Goal: Task Accomplishment & Management: Use online tool/utility

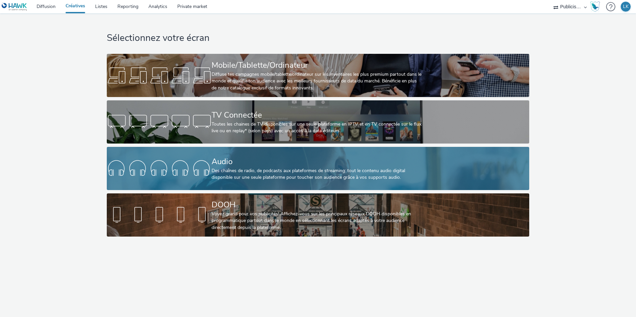
click at [183, 158] on div at bounding box center [159, 168] width 105 height 21
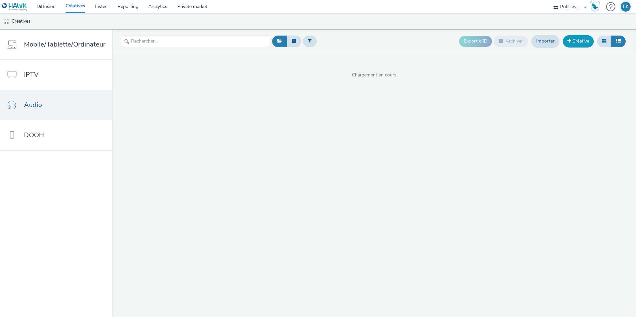
click at [573, 44] on link "Créative" at bounding box center [578, 41] width 31 height 12
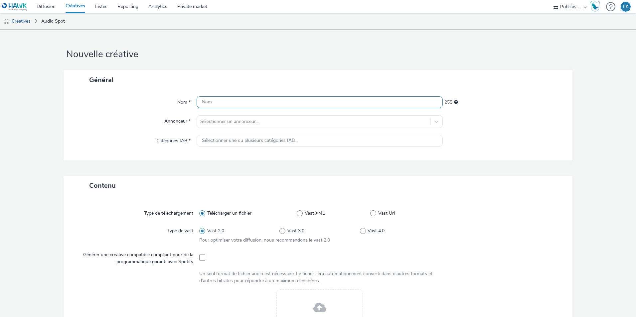
click at [243, 99] on input "text" at bounding box center [320, 103] width 246 height 12
type input "ITS_ADIDAS_[DATE] AU [DATE]_SPOTIFY"
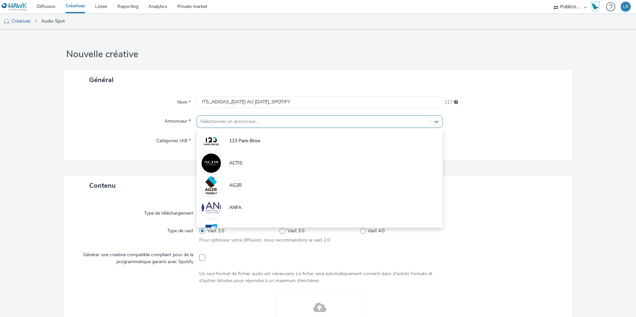
click at [296, 122] on div at bounding box center [313, 122] width 227 height 8
type input "INTER"
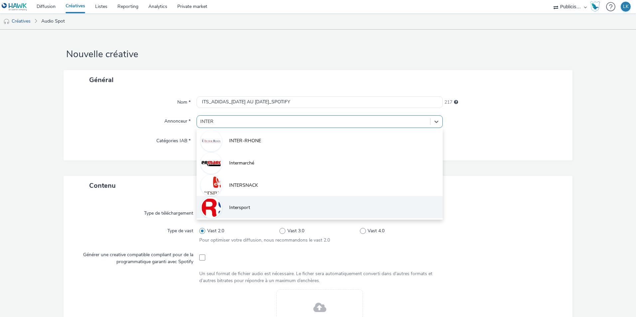
click at [273, 205] on li "Intersport" at bounding box center [320, 207] width 246 height 22
type input "[URL][DOMAIN_NAME]"
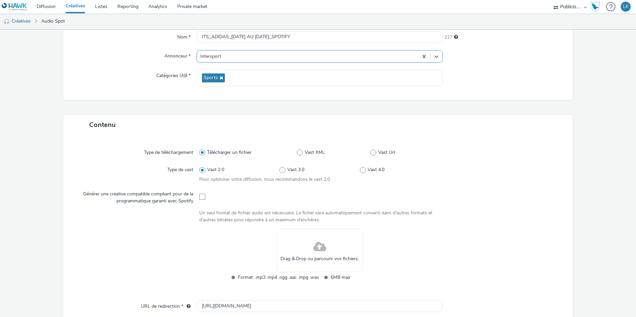
scroll to position [67, 0]
click at [195, 198] on div "Générer une creative compatible compliant pour de la programmatique garanti ave…" at bounding box center [138, 195] width 124 height 16
click at [202, 197] on span at bounding box center [202, 196] width 6 height 6
checkbox input "true"
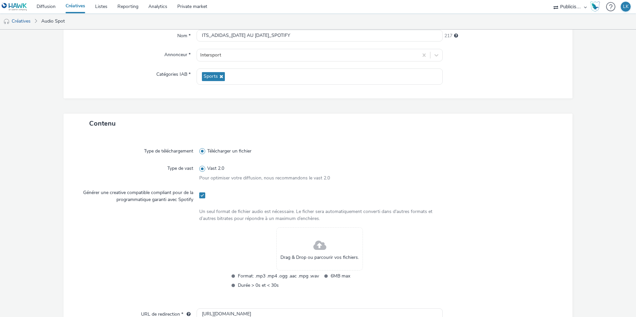
click at [315, 239] on span at bounding box center [319, 246] width 13 height 18
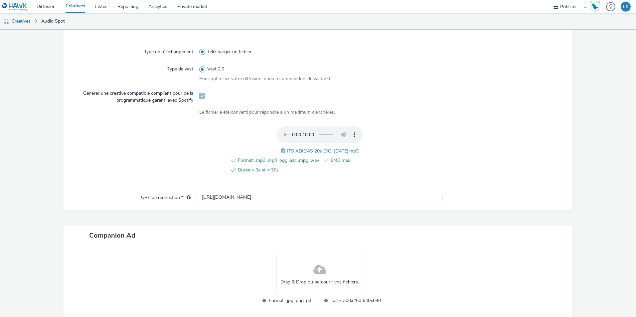
scroll to position [166, 0]
drag, startPoint x: 256, startPoint y: 197, endPoint x: 98, endPoint y: 191, distance: 157.9
click at [98, 191] on div "Type de téléchargement Télécharger un fichier Type de vast Vast 2.0 Pour optimi…" at bounding box center [318, 122] width 509 height 177
paste input "s://[DOMAIN_NAME][URL]"
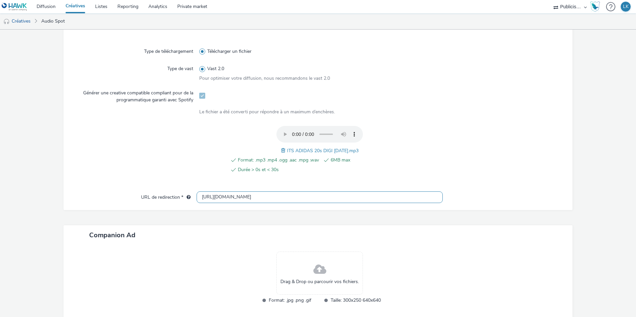
type input "[URL][DOMAIN_NAME]"
click at [333, 266] on div "Drag & Drop ou parcourir vos fichiers." at bounding box center [320, 273] width 87 height 43
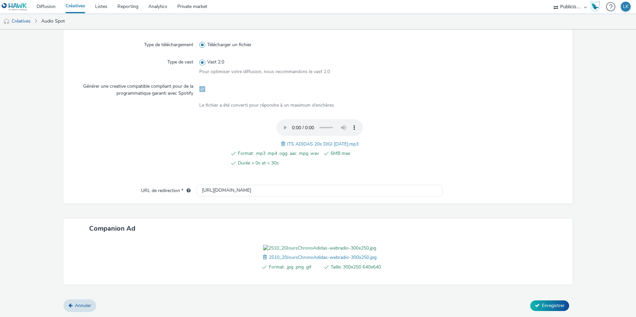
scroll to position [211, 0]
click at [535, 304] on icon at bounding box center [537, 305] width 5 height 5
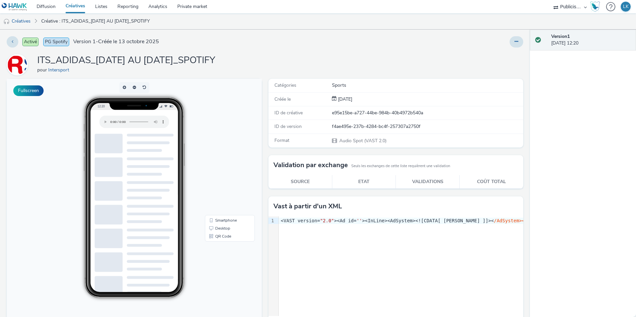
click at [75, 8] on link "Créatives" at bounding box center [76, 6] width 30 height 13
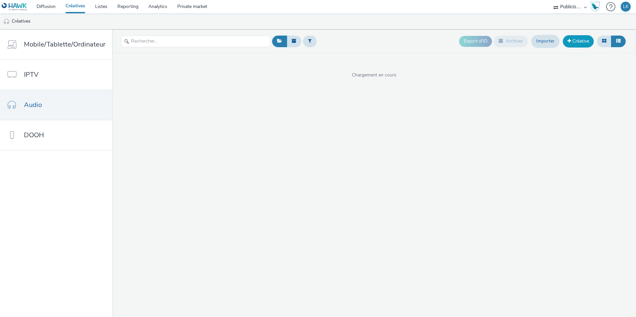
click at [570, 46] on link "Créative" at bounding box center [578, 41] width 31 height 12
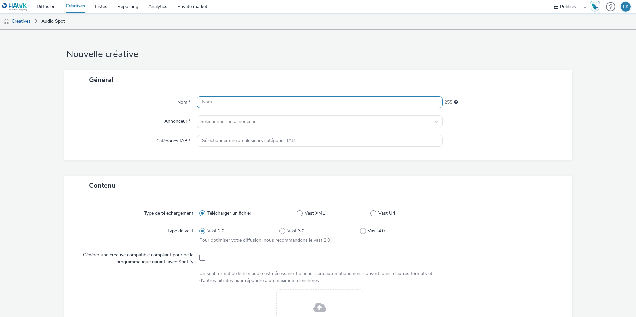
click at [269, 105] on input "text" at bounding box center [320, 103] width 246 height 12
click at [236, 106] on input "ITS_" at bounding box center [320, 103] width 246 height 12
click at [265, 104] on input "ITS_" at bounding box center [320, 103] width 246 height 12
type input "ITS_ADIDAS JEU_[DATE] AU [DATE]"
click at [282, 122] on div at bounding box center [313, 122] width 227 height 8
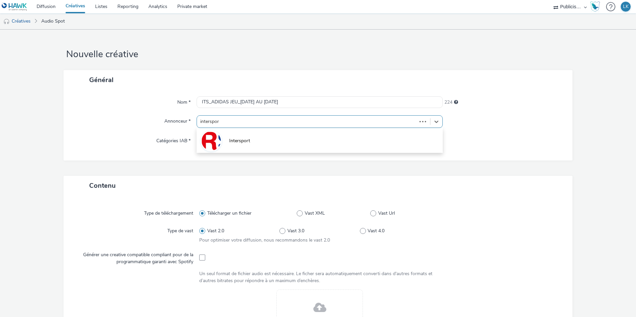
type input "intersport"
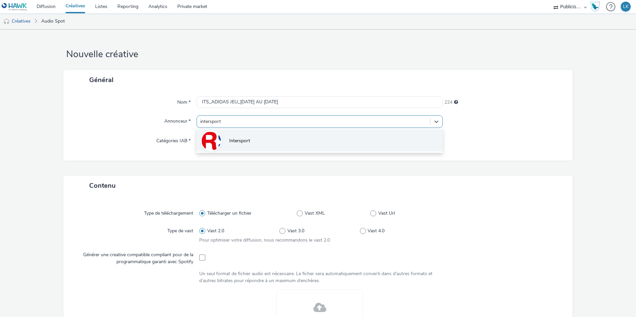
click at [270, 138] on li "Intersport" at bounding box center [320, 140] width 246 height 22
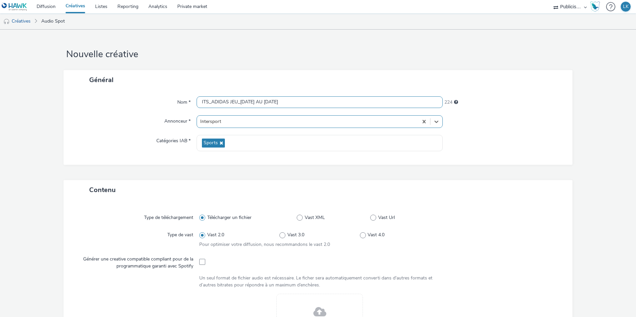
click at [291, 103] on input "ITS_ADIDAS JEU_[DATE] AU [DATE]" at bounding box center [320, 103] width 246 height 12
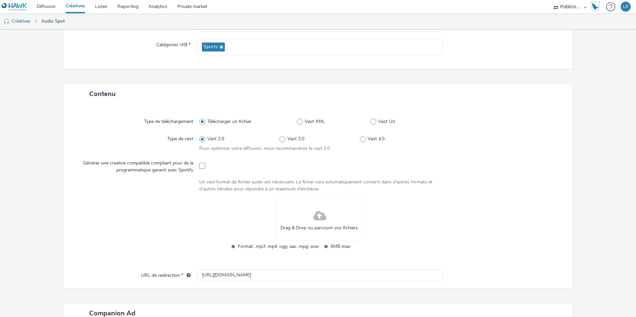
scroll to position [100, 0]
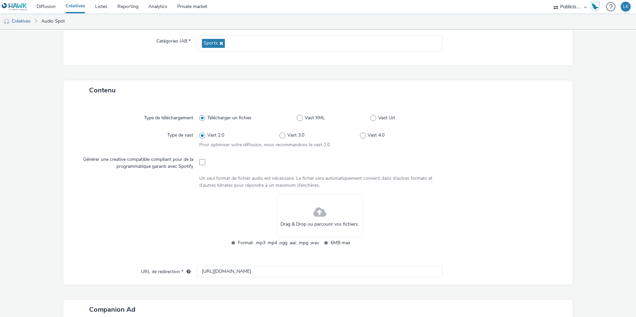
type input "ITS_ADIDAS JEU_14 AU 18 OCTOBRE_SPOTIFY"
click at [204, 161] on div at bounding box center [319, 162] width 241 height 16
click at [199, 161] on span at bounding box center [202, 162] width 6 height 6
checkbox input "true"
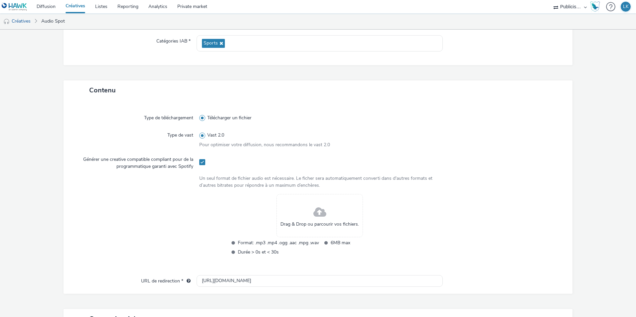
click at [303, 202] on div "Drag & Drop ou parcourir vos fichiers." at bounding box center [320, 215] width 87 height 43
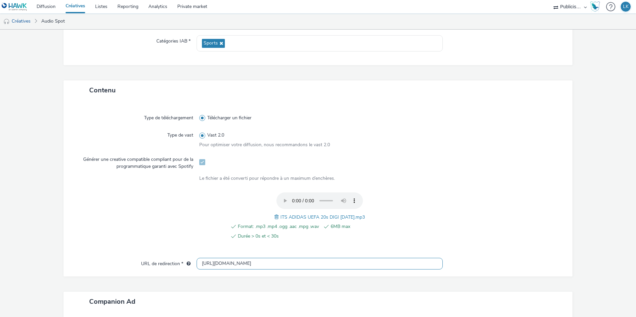
drag, startPoint x: 263, startPoint y: 265, endPoint x: 143, endPoint y: 224, distance: 127.1
click at [144, 225] on div "Type de téléchargement Télécharger un fichier Type de vast Vast 2.0 Pour optimi…" at bounding box center [318, 188] width 509 height 177
paste input "s://[DOMAIN_NAME][URL]"
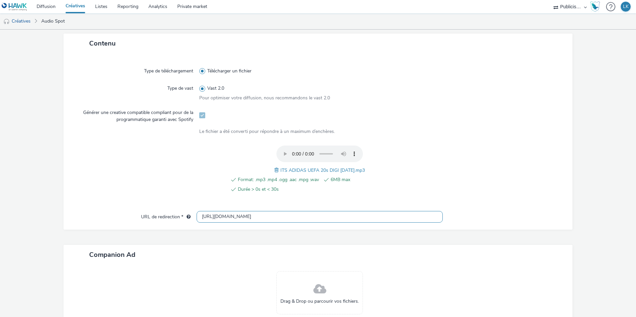
scroll to position [201, 0]
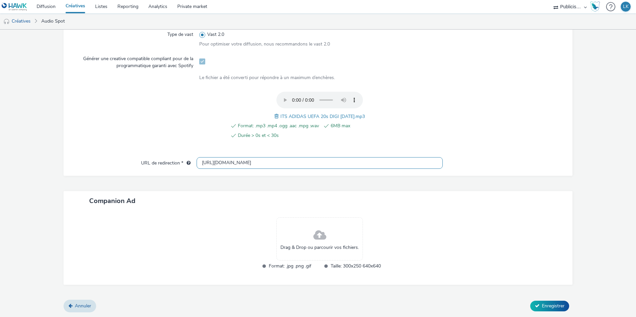
type input "[URL][DOMAIN_NAME]"
click at [317, 245] on span "Drag & Drop ou parcourir vos fichiers." at bounding box center [320, 248] width 79 height 7
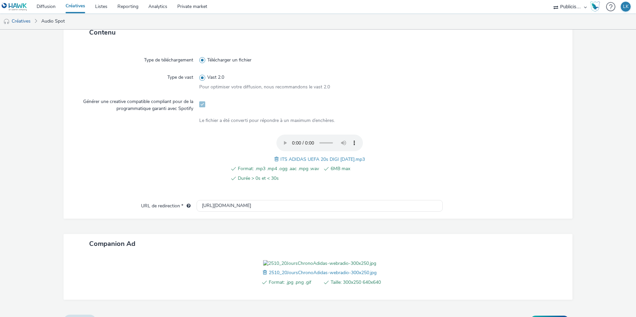
scroll to position [211, 0]
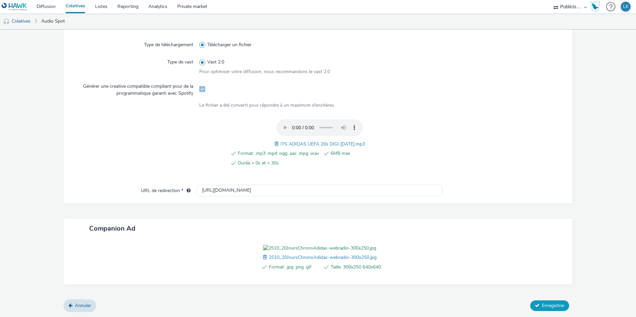
click at [543, 306] on span "Enregistrer" at bounding box center [553, 306] width 23 height 6
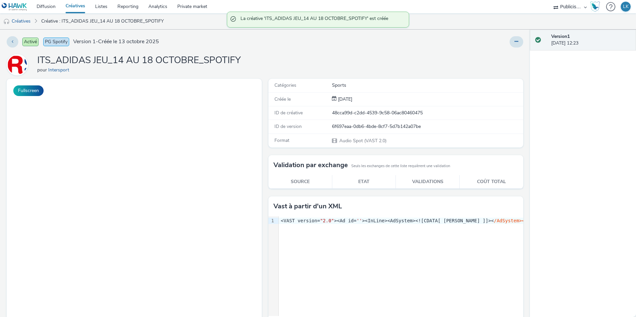
click at [83, 9] on link "Créatives" at bounding box center [76, 6] width 30 height 13
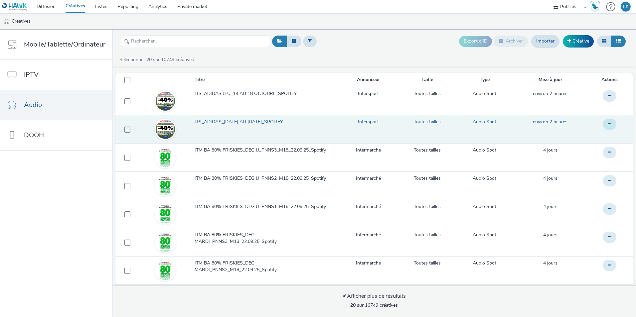
click at [603, 125] on button at bounding box center [610, 124] width 14 height 11
click at [574, 139] on link "Modifier" at bounding box center [592, 137] width 50 height 13
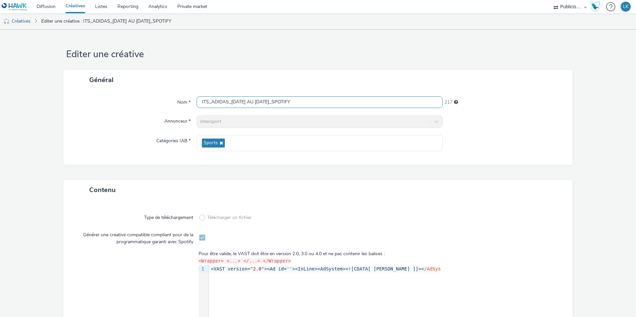
click at [227, 101] on input "ITS_ADIDAS_[DATE] AU [DATE]_SPOTIFY" at bounding box center [320, 103] width 246 height 12
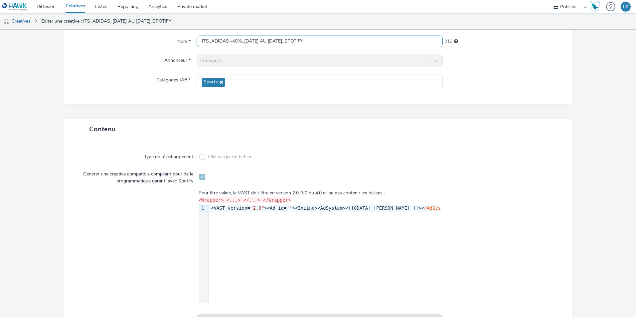
scroll to position [108, 0]
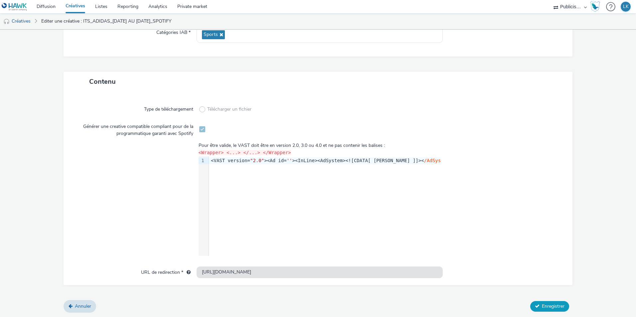
type input "ITS_ADIDAS -40%_[DATE] AU [DATE]_SPOTIFY"
click at [536, 304] on button "Enregistrer" at bounding box center [549, 306] width 39 height 11
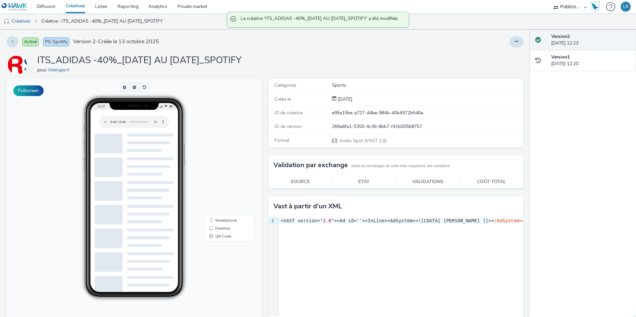
click at [67, 8] on link "Créatives" at bounding box center [76, 6] width 30 height 13
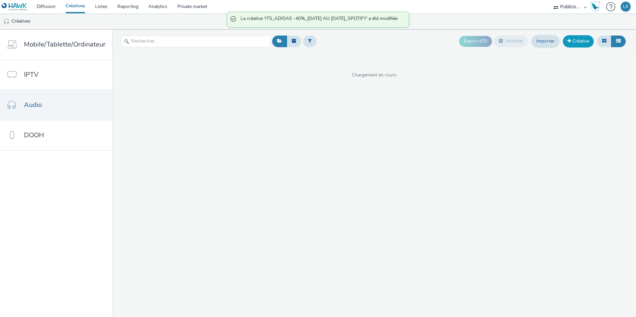
click at [581, 41] on link "Créative" at bounding box center [578, 41] width 31 height 12
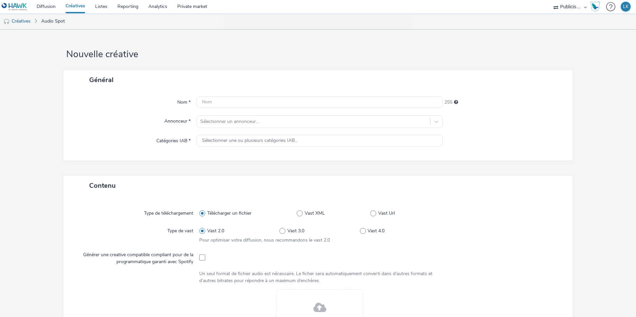
click at [215, 94] on div "Nom * 255 Annonceur * Sélectionner un annonceur... Catégories IAB * Sélectionne…" at bounding box center [318, 125] width 509 height 71
click at [216, 101] on input "text" at bounding box center [320, 103] width 246 height 12
type input "A"
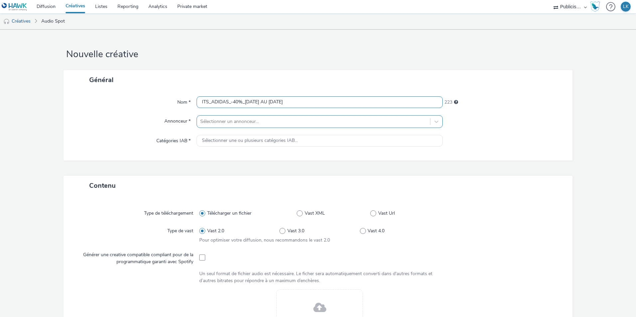
type input "ITS_ADIDAS_-40%_[DATE] AU [DATE]"
click at [238, 119] on div at bounding box center [313, 122] width 227 height 8
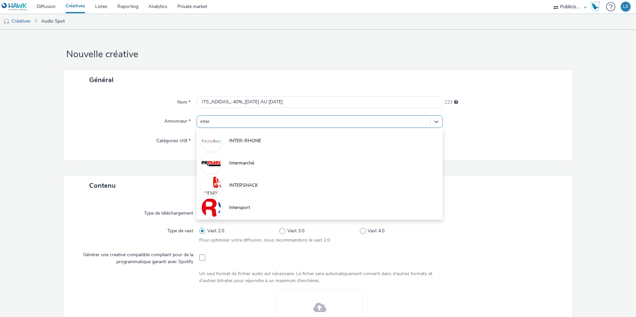
type input "inters"
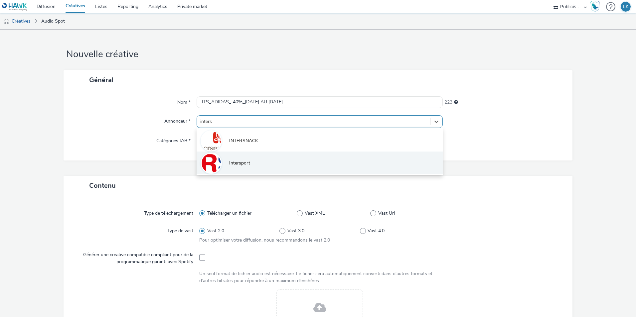
click at [247, 162] on span "Intersport" at bounding box center [239, 163] width 21 height 7
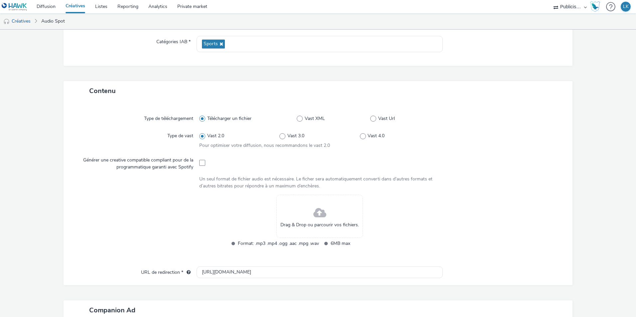
scroll to position [100, 0]
click at [306, 201] on div "Drag & Drop ou parcourir vos fichiers." at bounding box center [320, 215] width 87 height 43
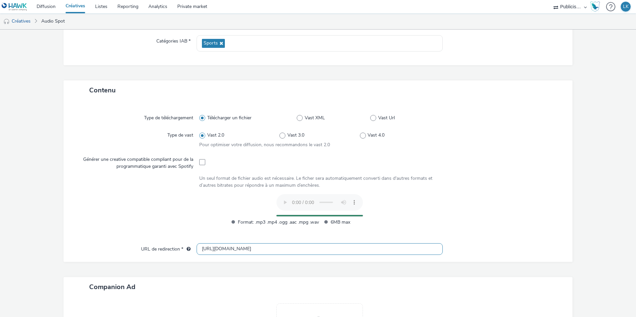
click at [209, 250] on input "[URL][DOMAIN_NAME]" at bounding box center [320, 250] width 246 height 12
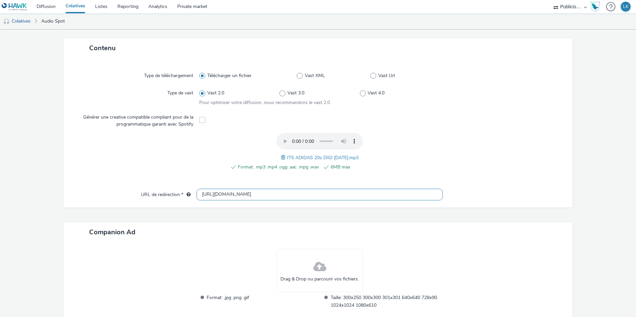
scroll to position [181, 0]
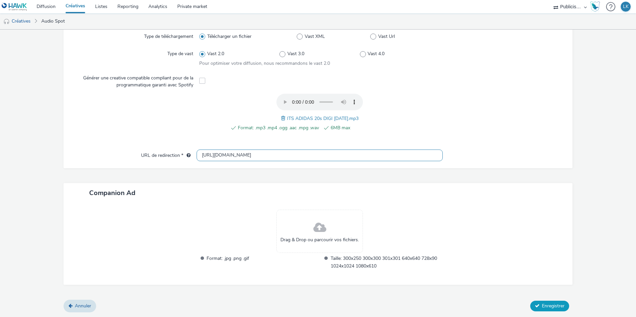
type input "[URL][DOMAIN_NAME]"
click at [532, 309] on button "Enregistrer" at bounding box center [549, 306] width 39 height 11
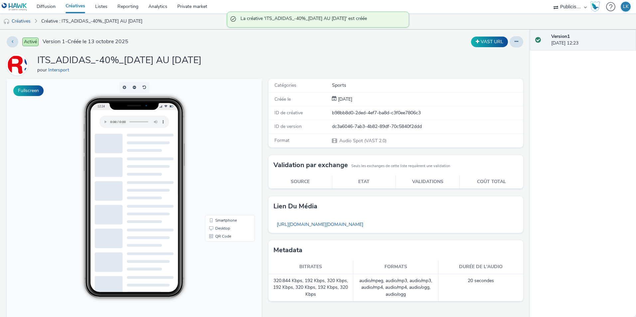
click at [84, 10] on link "Créatives" at bounding box center [76, 6] width 30 height 13
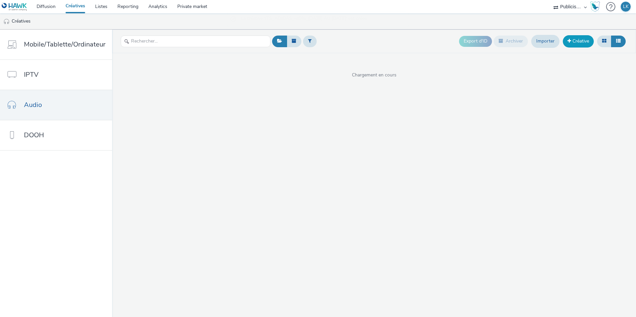
click at [585, 39] on link "Créative" at bounding box center [578, 41] width 31 height 12
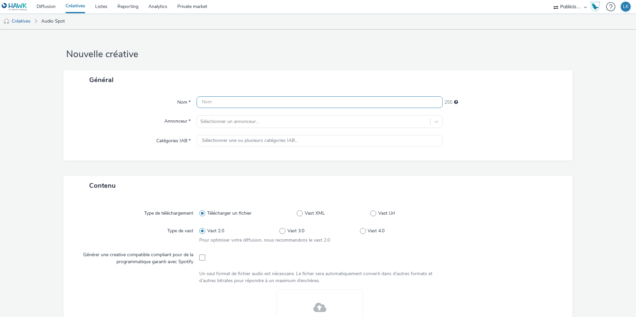
click at [222, 104] on input "text" at bounding box center [320, 103] width 246 height 12
type input "ITS_ADIDAS JEU_[DATE] AU [DATE]"
click at [233, 120] on div at bounding box center [313, 122] width 227 height 8
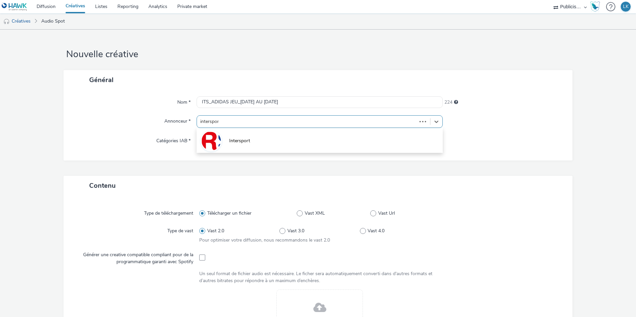
type input "intersport"
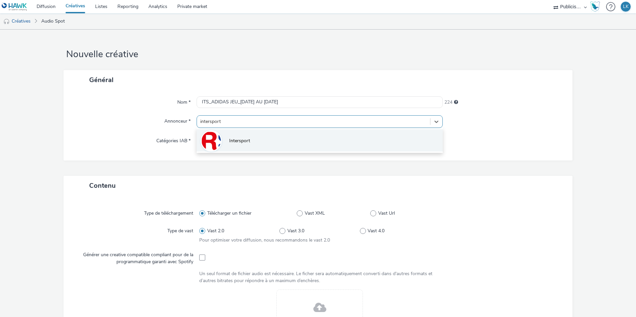
click at [214, 139] on img at bounding box center [211, 140] width 19 height 19
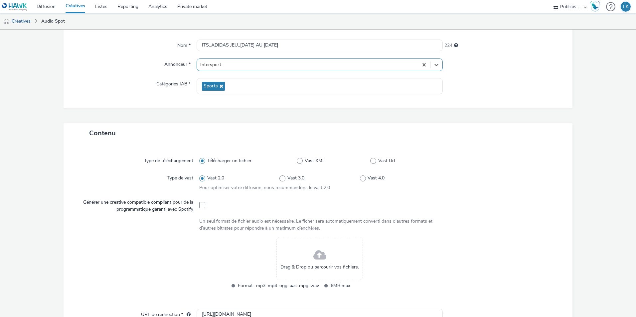
scroll to position [133, 0]
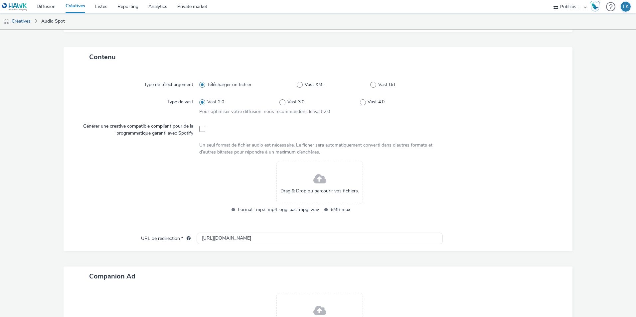
click at [376, 187] on div "Drag & Drop ou parcourir vos fichiers. Format: .mp3 .mp4 .ogg .aac .mpg .wav 6M…" at bounding box center [319, 191] width 241 height 61
click at [342, 181] on div "Drag & Drop ou parcourir vos fichiers." at bounding box center [320, 182] width 87 height 43
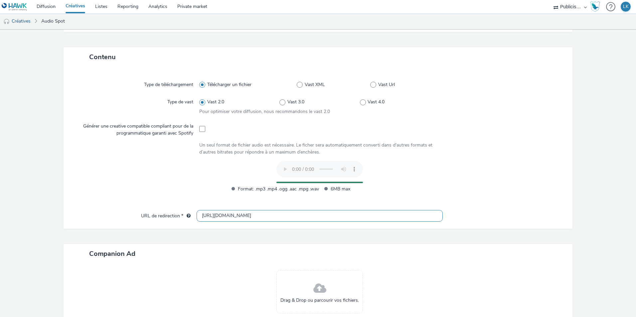
click at [206, 216] on input "[URL][DOMAIN_NAME]" at bounding box center [320, 216] width 246 height 12
click at [208, 216] on input "[URL][DOMAIN_NAME]" at bounding box center [320, 216] width 246 height 12
type input "[URL][DOMAIN_NAME]"
